Goal: Find specific page/section: Find specific page/section

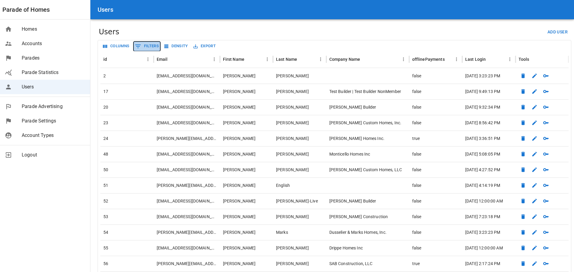
click at [149, 47] on button "0 Filters" at bounding box center [147, 47] width 27 height 10
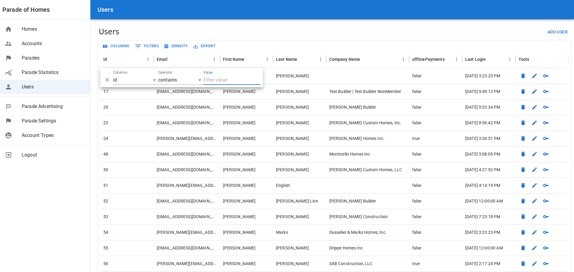
click at [142, 82] on body "Users Parade of Homes Homes Accounts Parades Parade Statistics Users Parade Adv…" at bounding box center [287, 241] width 574 height 483
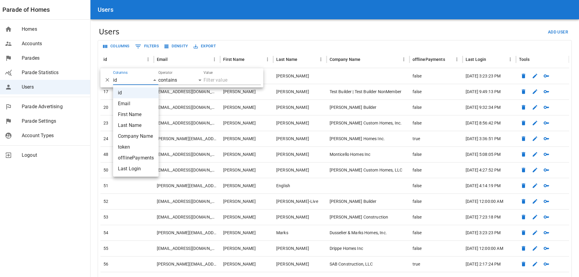
click at [132, 135] on li "Company Name" at bounding box center [136, 136] width 46 height 11
type input "companyName"
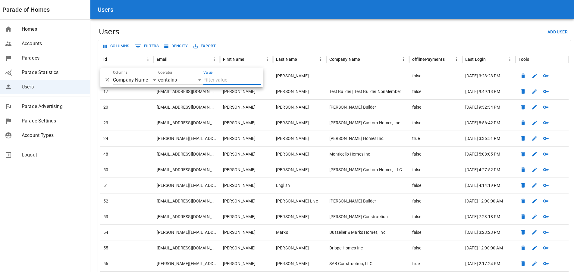
click at [232, 74] on div "Value" at bounding box center [231, 78] width 57 height 14
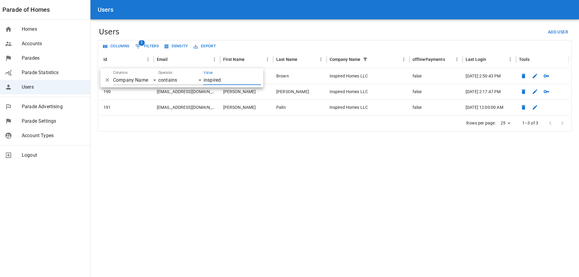
type input "inspired"
click at [437, 194] on main "Users Add User Columns 1 Filters Density Export id Email First Name Last Name C…" at bounding box center [334, 138] width 488 height 277
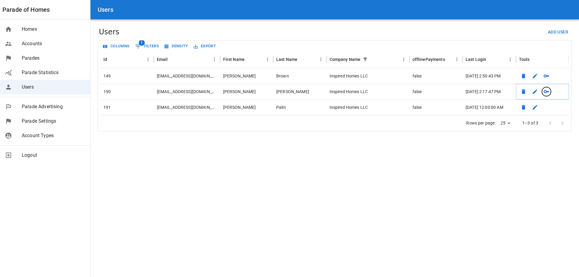
click at [544, 92] on icon "button" at bounding box center [545, 91] width 5 height 3
